Goal: Task Accomplishment & Management: Use online tool/utility

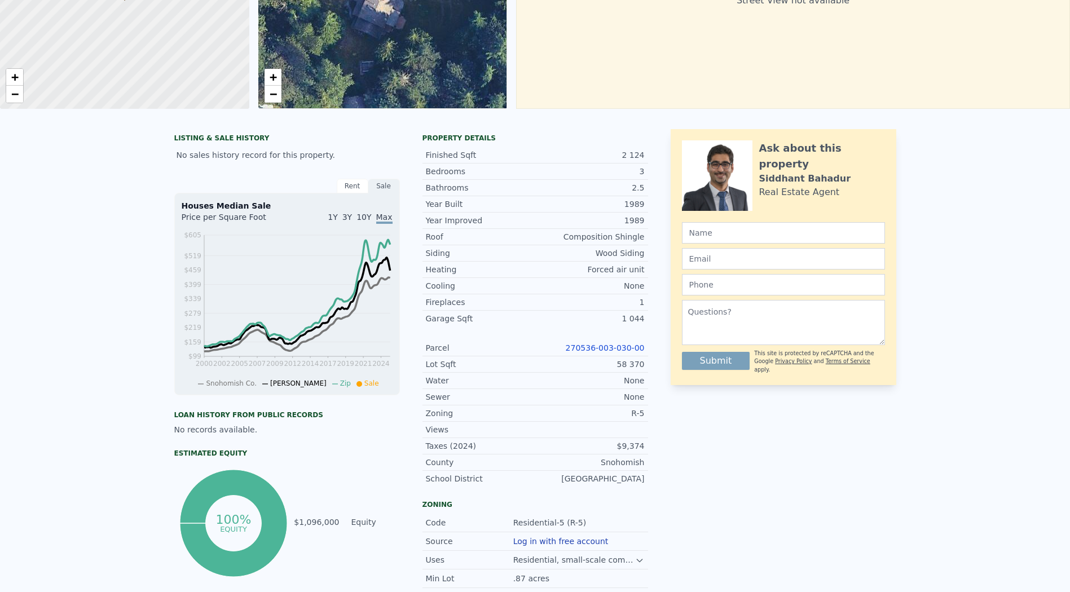
scroll to position [4, 0]
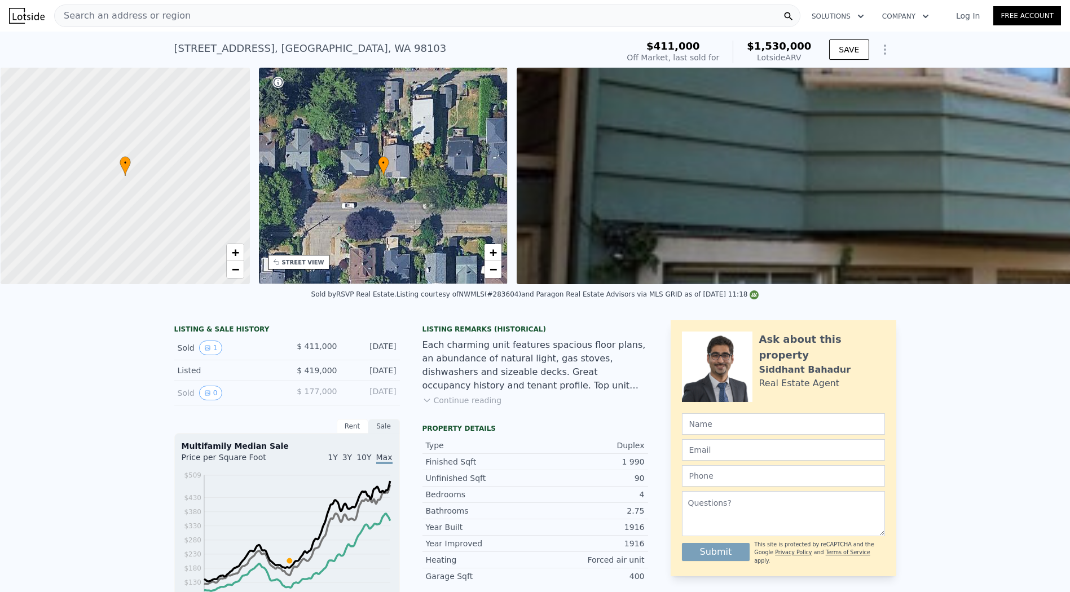
scroll to position [0, 5]
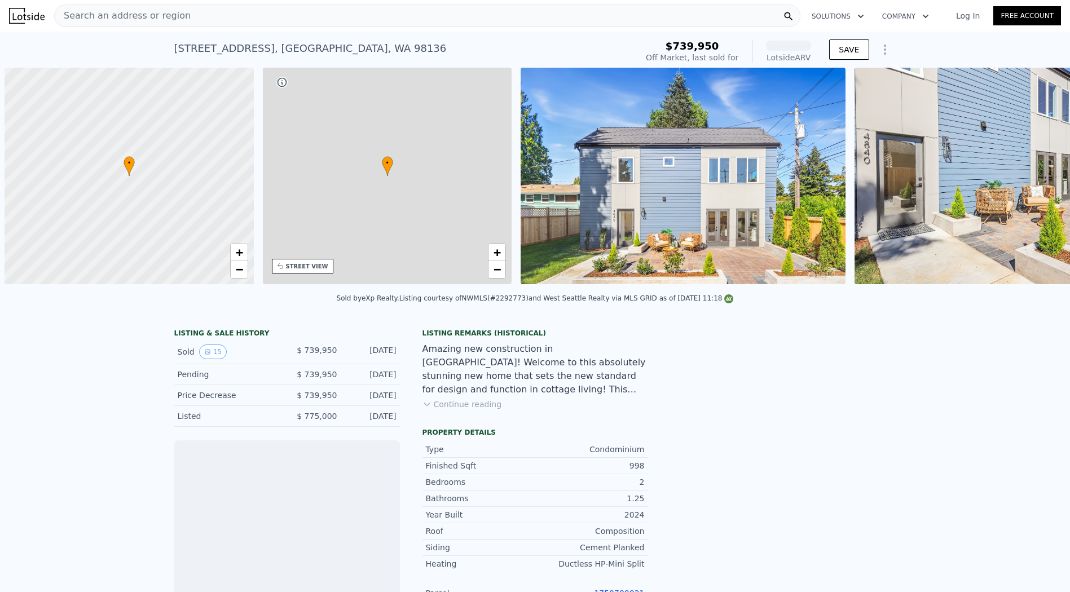
scroll to position [0, 5]
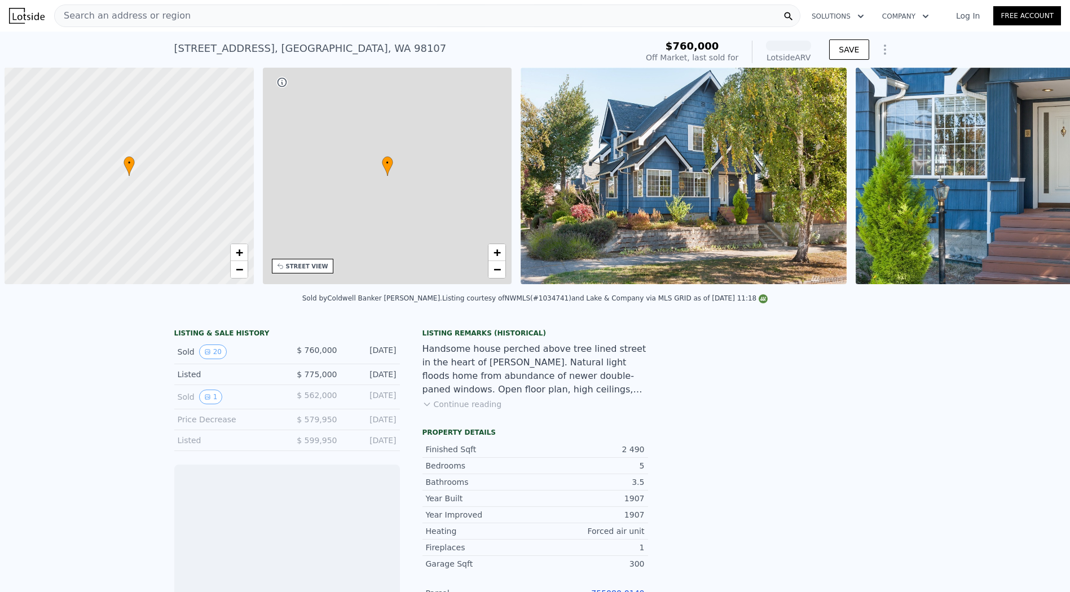
scroll to position [0, 5]
